Goal: Task Accomplishment & Management: Use online tool/utility

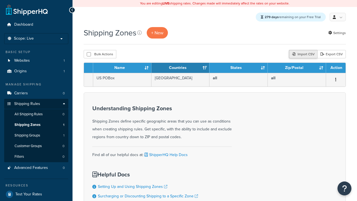
click at [302, 55] on div "Import CSV" at bounding box center [303, 54] width 28 height 8
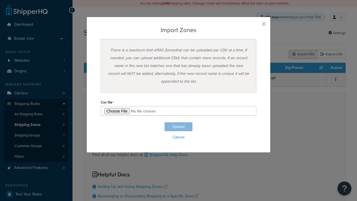
type input "C:\fakepath\importZonesSuccess.csv"
click at [178, 126] on button "Upload" at bounding box center [178, 126] width 28 height 9
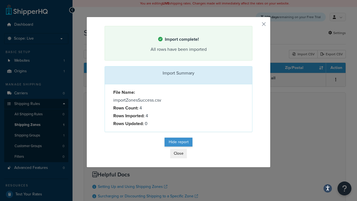
click at [178, 142] on button "Hide report" at bounding box center [178, 141] width 28 height 9
